Goal: Task Accomplishment & Management: Manage account settings

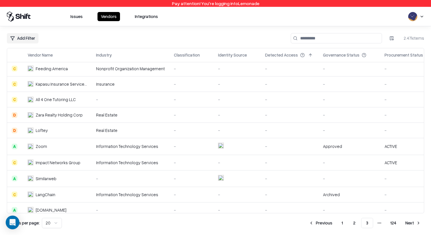
scroll to position [160, 0]
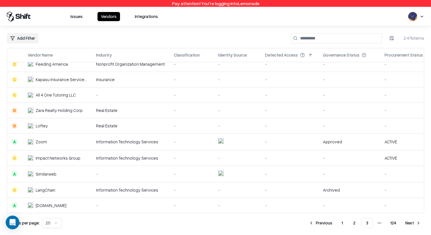
click at [342, 223] on button "1" at bounding box center [342, 223] width 11 height 10
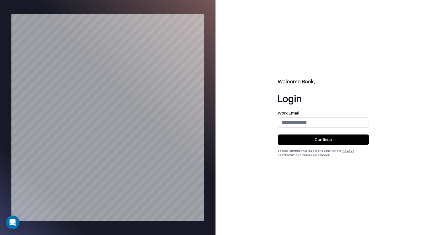
click at [316, 129] on form "Work Email Continue" at bounding box center [323, 128] width 91 height 34
click at [314, 127] on input "email" at bounding box center [323, 122] width 91 height 11
type input "**********"
click at [316, 138] on button "Continue" at bounding box center [323, 139] width 91 height 10
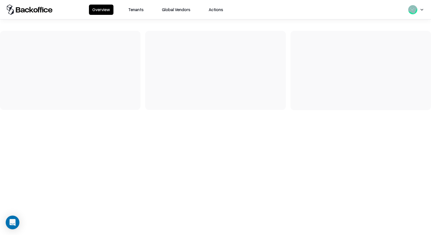
click at [136, 9] on button "Tenants" at bounding box center [136, 10] width 22 height 10
